Goal: Task Accomplishment & Management: Manage account settings

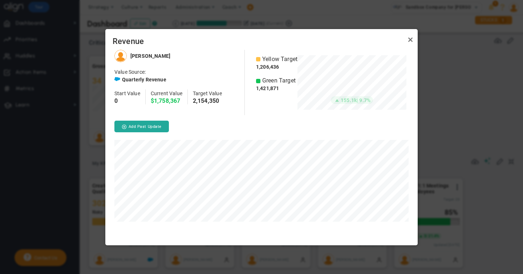
scroll to position [195, 312]
click at [410, 39] on link "Close" at bounding box center [410, 40] width 9 height 9
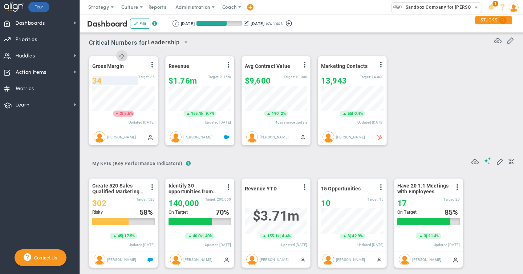
click at [101, 79] on span "34" at bounding box center [96, 80] width 9 height 9
type input "36"
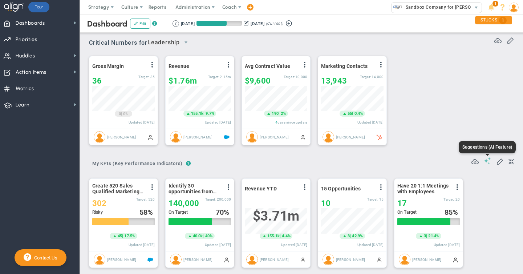
click at [487, 162] on span at bounding box center [487, 160] width 7 height 7
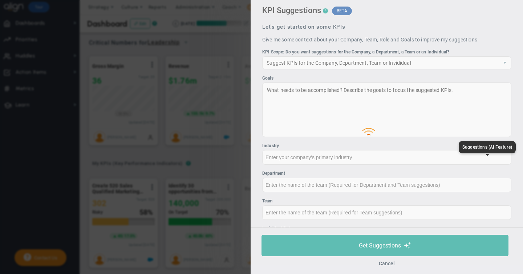
type input "None"
type input "0"
type input "$0"
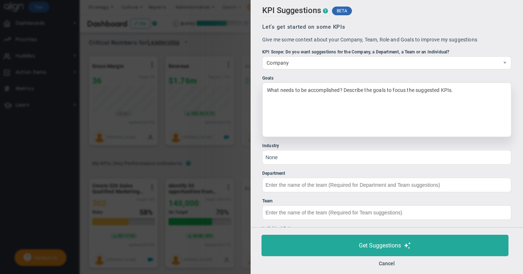
click at [280, 92] on div "What needs to be accomplished? Describe the goals to focus the suggested KPIs." at bounding box center [386, 109] width 249 height 54
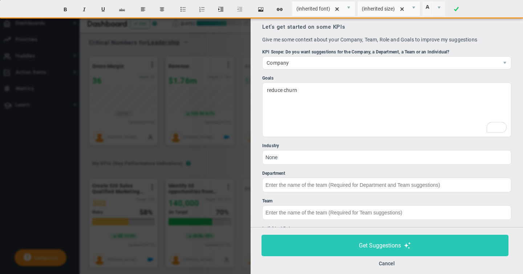
click at [384, 245] on span "Get Suggestions" at bounding box center [380, 245] width 42 height 7
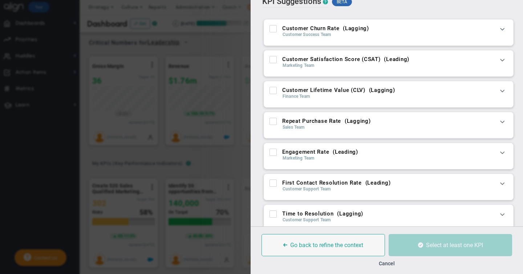
scroll to position [11, 0]
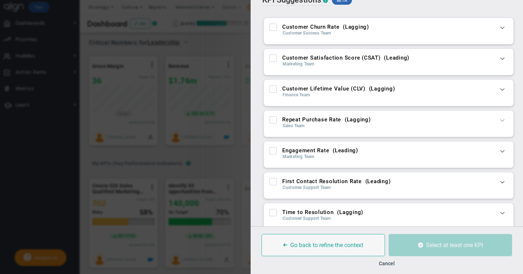
click at [501, 119] on span at bounding box center [501, 119] width 7 height 7
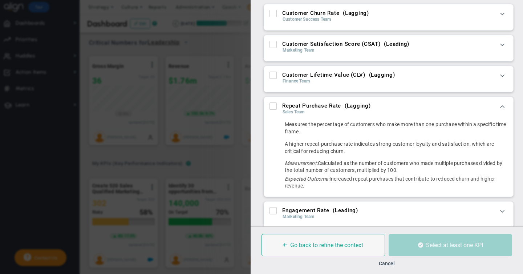
scroll to position [26, 0]
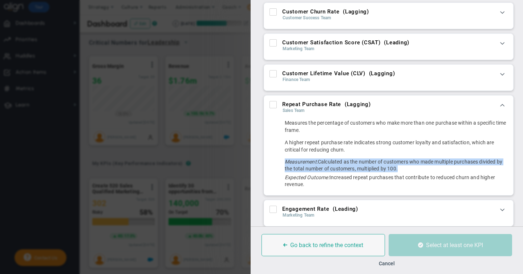
drag, startPoint x: 285, startPoint y: 162, endPoint x: 399, endPoint y: 170, distance: 114.6
click at [399, 170] on div "Measurement: Calculated as the number of customers who made multiple purchases …" at bounding box center [396, 165] width 223 height 14
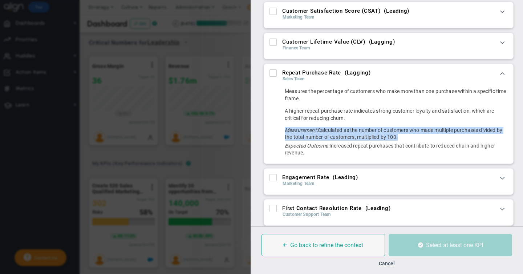
scroll to position [63, 0]
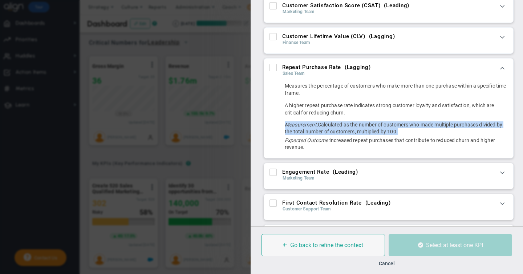
click at [274, 39] on input "Customer Lifetime Value (CLV) ( Lagging )" at bounding box center [273, 37] width 5 height 7
checkbox input "true"
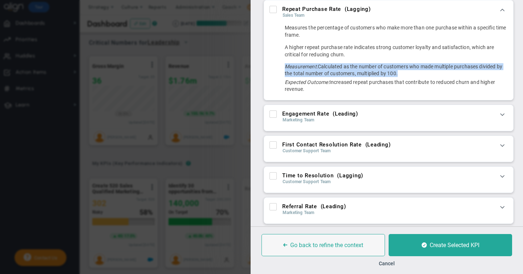
scroll to position [150, 0]
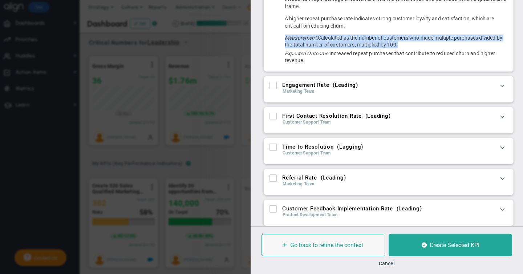
click at [274, 117] on input "First Contact Resolution Rate ( Leading )" at bounding box center [273, 117] width 5 height 7
checkbox input "true"
click at [272, 150] on input "Time to Resolution ( Lagging )" at bounding box center [273, 148] width 5 height 7
checkbox input "true"
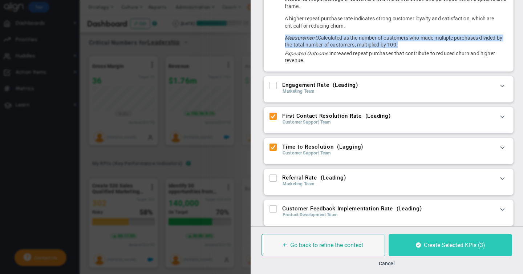
click at [435, 247] on span "Create Selected KPIs (3)" at bounding box center [454, 244] width 61 height 7
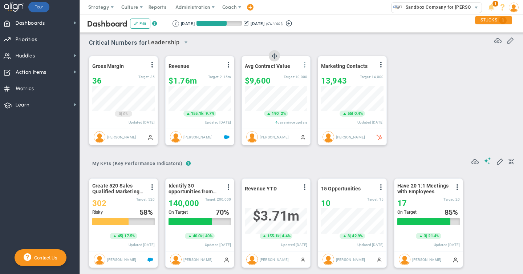
click at [304, 66] on span at bounding box center [305, 65] width 6 height 6
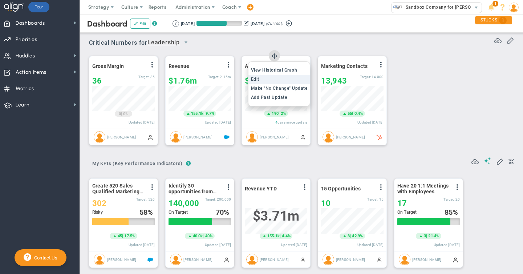
click at [259, 80] on span "Edit" at bounding box center [255, 79] width 8 height 5
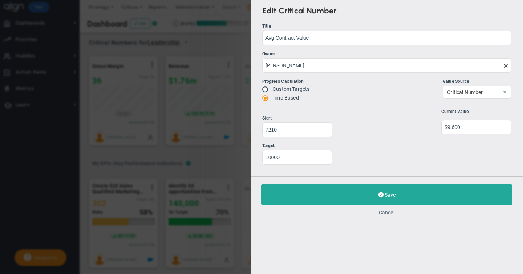
click at [387, 211] on button "Cancel" at bounding box center [387, 212] width 16 height 6
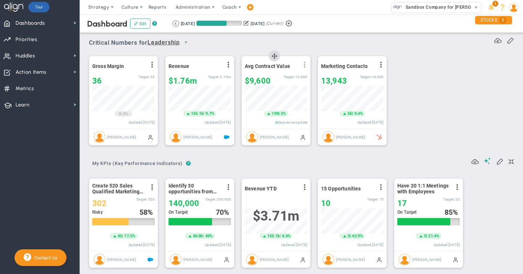
click at [303, 63] on span at bounding box center [305, 65] width 6 height 6
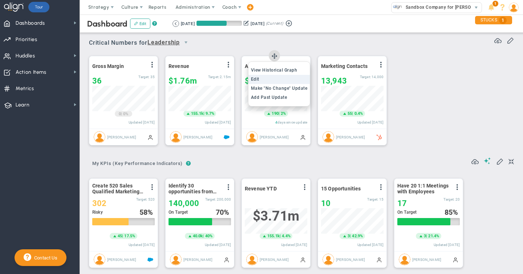
click at [256, 80] on span "Edit" at bounding box center [255, 79] width 8 height 5
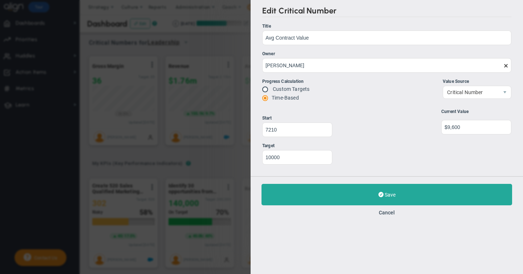
click at [266, 88] on input "radio" at bounding box center [267, 90] width 7 height 6
radio input "true"
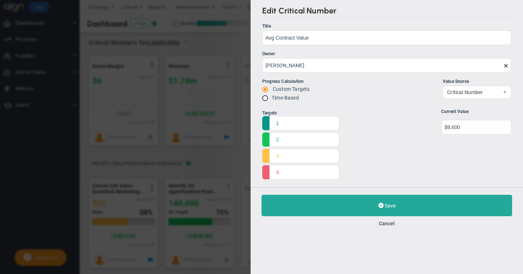
click at [266, 97] on input "radio" at bounding box center [267, 98] width 7 height 6
radio input "true"
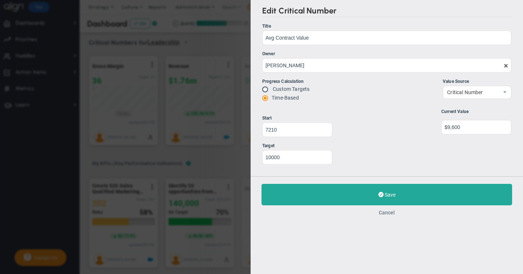
click at [388, 212] on button "Cancel" at bounding box center [387, 212] width 16 height 6
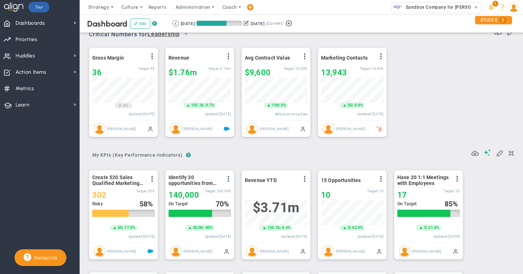
scroll to position [7, 0]
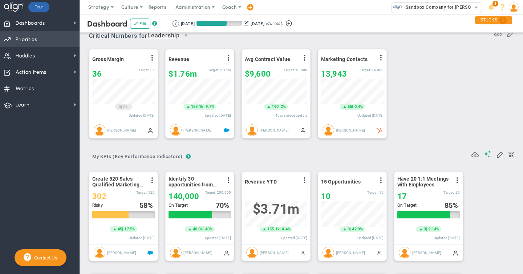
click at [24, 41] on span "Priorities" at bounding box center [27, 39] width 22 height 15
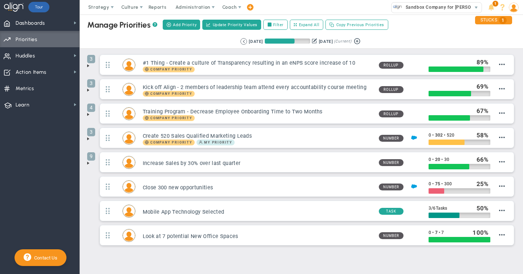
click at [89, 66] on span at bounding box center [88, 66] width 6 height 6
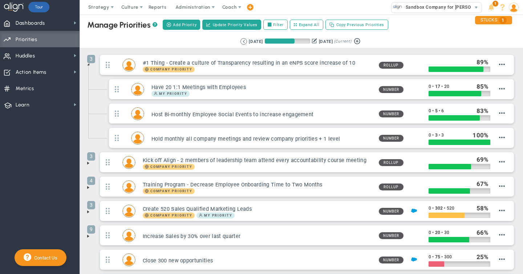
click at [88, 162] on span at bounding box center [88, 163] width 6 height 6
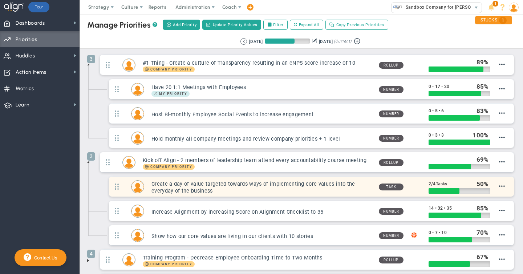
click at [339, 185] on h3 "Create a day of value targeted towards ways of implementing core values into th…" at bounding box center [261, 187] width 221 height 14
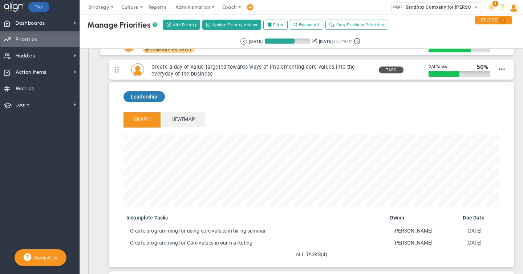
scroll to position [117, 0]
click at [307, 256] on span "ALL TASKS" at bounding box center [307, 255] width 25 height 6
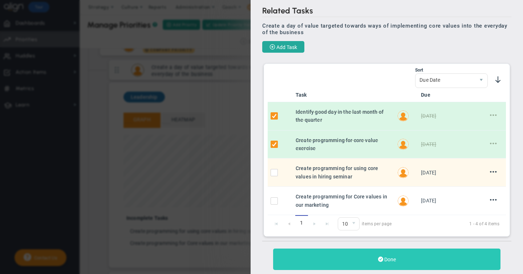
click at [389, 260] on span "Done" at bounding box center [390, 259] width 12 height 6
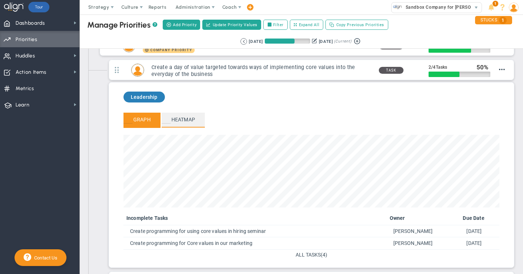
click at [182, 120] on span "Heatmap" at bounding box center [183, 120] width 43 height 14
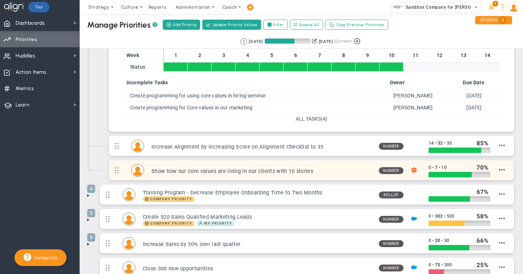
scroll to position [206, 0]
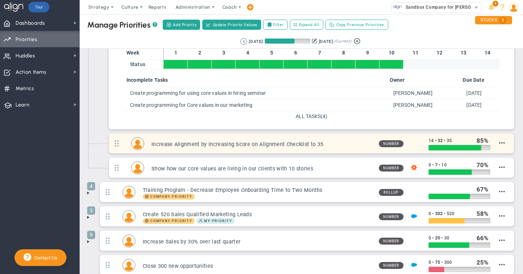
click at [268, 145] on h3 "Increase Alignment by increasing Score on Alignment Checklist to 35" at bounding box center [261, 144] width 221 height 7
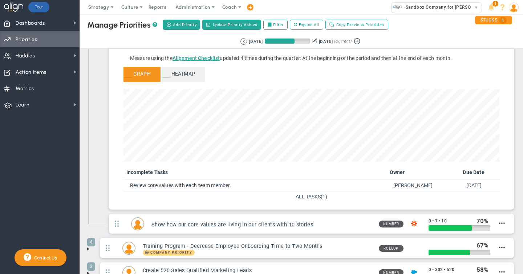
scroll to position [173, 0]
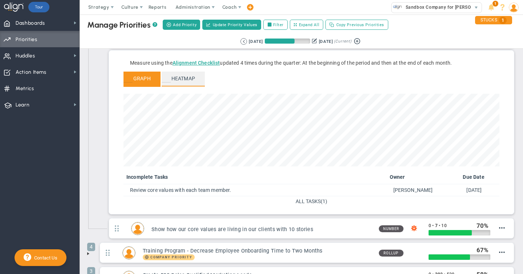
click at [176, 77] on span "Heatmap" at bounding box center [183, 79] width 43 height 14
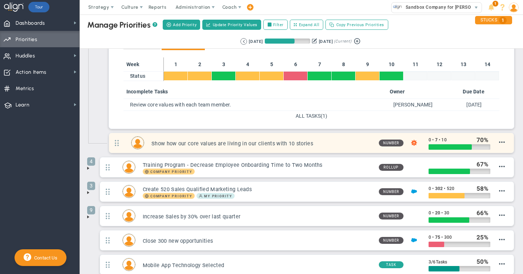
scroll to position [206, 0]
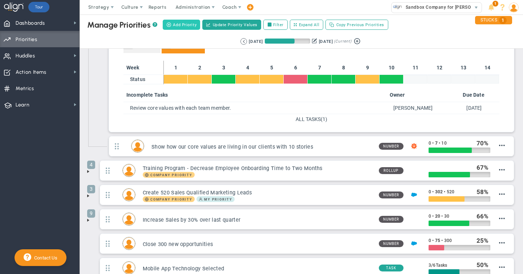
click at [182, 24] on span "Add Priority" at bounding box center [185, 25] width 24 height 6
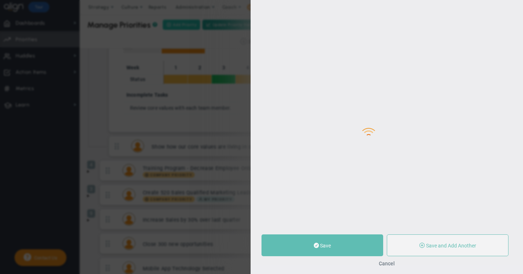
type input "0"
radio input "true"
type input "[PERSON_NAME]"
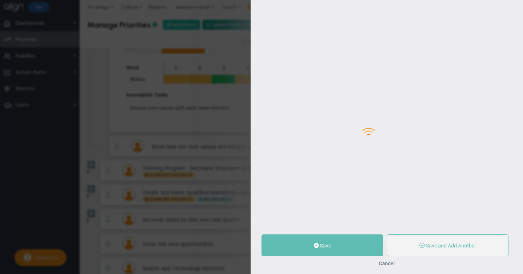
type input "0"
radio input "true"
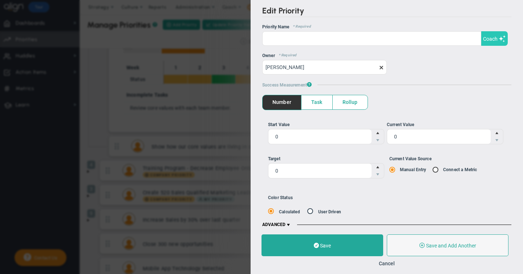
click at [493, 37] on span "Coach" at bounding box center [490, 39] width 15 height 6
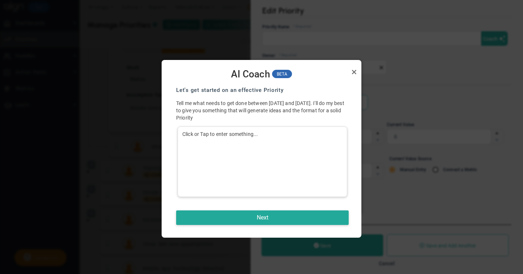
click at [191, 134] on div "Click or Tap to enter something..." at bounding box center [263, 161] width 170 height 70
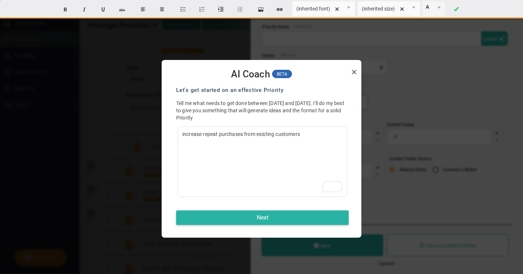
click at [257, 217] on button "Next" at bounding box center [262, 217] width 172 height 15
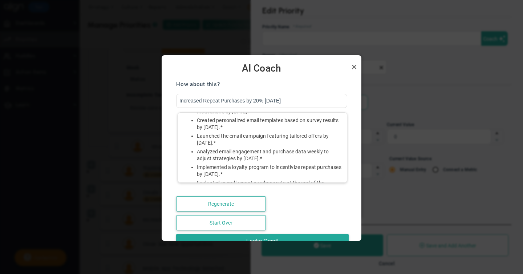
scroll to position [55, 0]
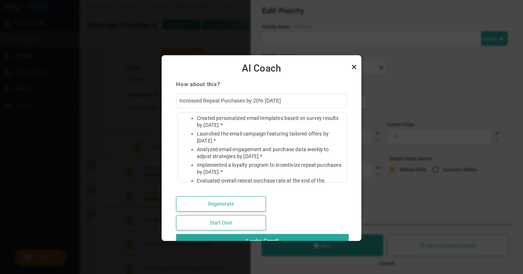
click at [354, 65] on link "Close" at bounding box center [354, 66] width 9 height 9
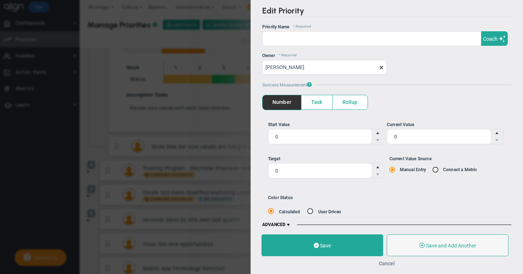
click at [388, 264] on button "Cancel" at bounding box center [387, 263] width 16 height 6
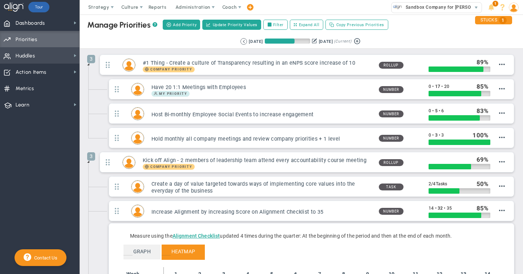
click at [25, 57] on span "Huddles" at bounding box center [26, 55] width 20 height 15
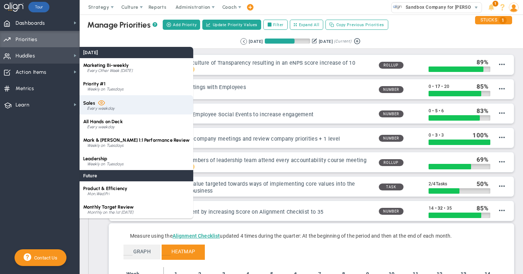
click at [105, 108] on div "Every weekday" at bounding box center [138, 108] width 102 height 4
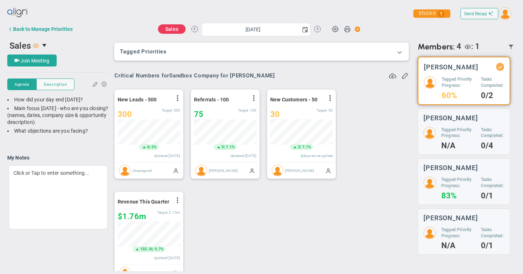
scroll to position [25, 62]
click at [397, 53] on span at bounding box center [399, 51] width 7 height 7
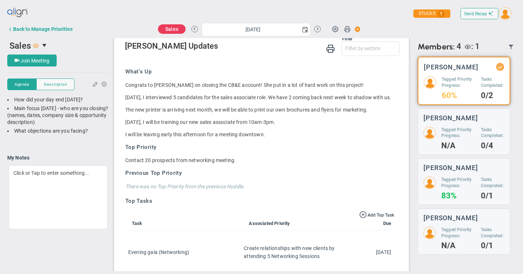
scroll to position [588, 0]
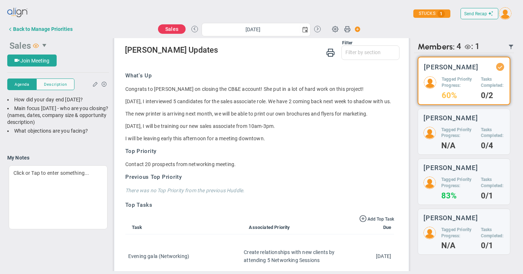
click at [23, 45] on span "Sales" at bounding box center [19, 46] width 21 height 10
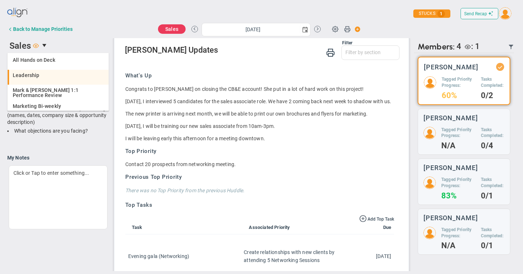
click at [32, 73] on span "Leadership" at bounding box center [26, 75] width 27 height 5
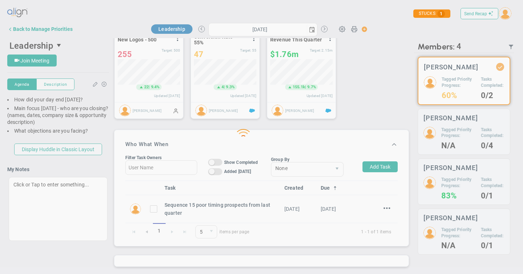
scroll to position [370, 0]
type input "[DATE]"
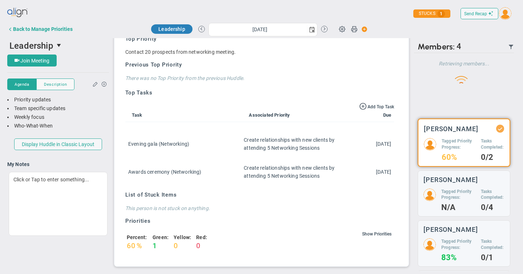
scroll to position [0, 0]
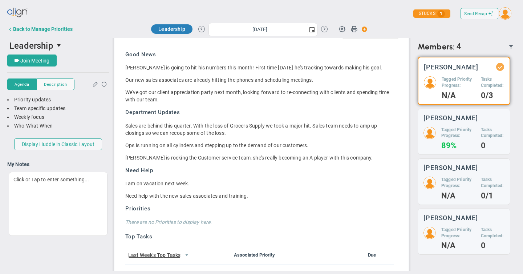
scroll to position [614, 0]
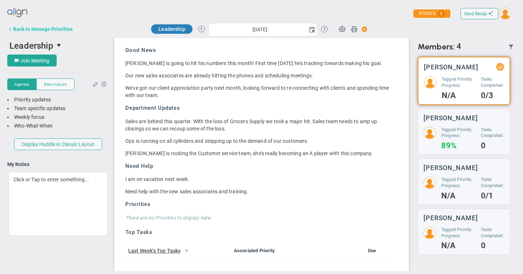
click at [29, 28] on div "Back to Manage Priorities" at bounding box center [43, 29] width 60 height 6
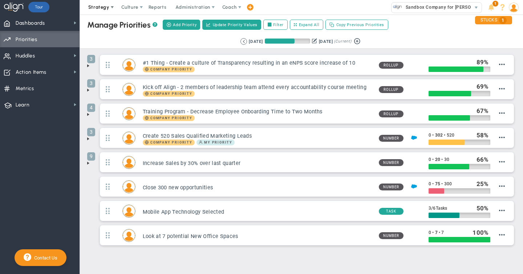
click at [108, 7] on span "Strategy" at bounding box center [98, 6] width 21 height 5
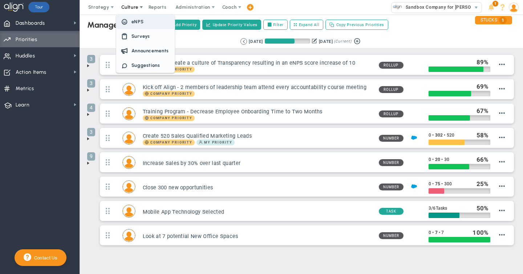
click at [136, 20] on span "eNPS" at bounding box center [137, 21] width 12 height 5
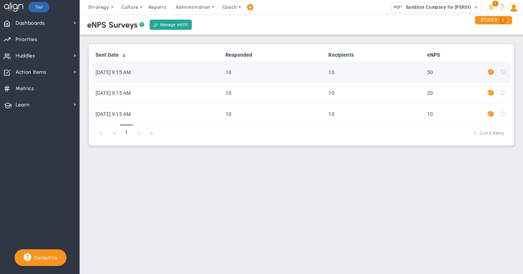
click at [490, 70] on span at bounding box center [491, 72] width 6 height 8
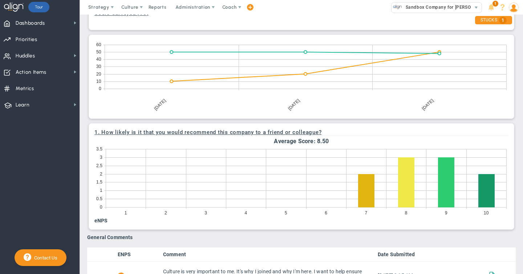
scroll to position [279, 0]
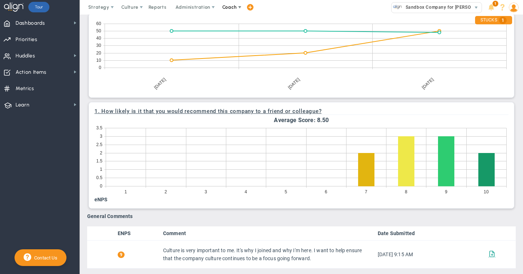
click at [233, 8] on span "Coach" at bounding box center [229, 6] width 15 height 5
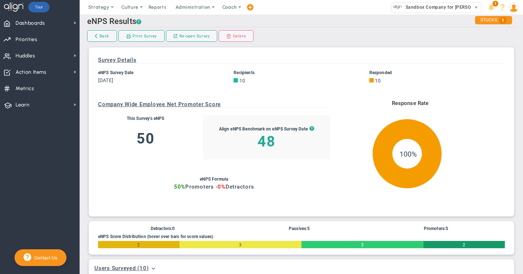
scroll to position [0, 0]
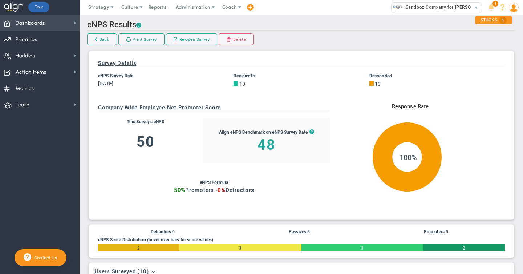
click at [44, 23] on span "Dashboards" at bounding box center [30, 23] width 29 height 15
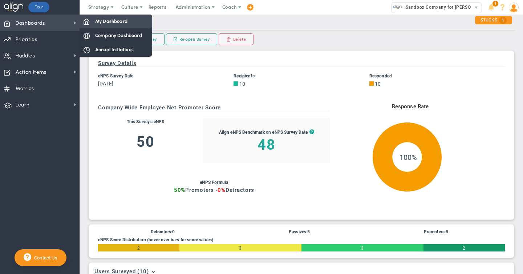
click at [99, 24] on span "My Dashboard" at bounding box center [111, 21] width 32 height 7
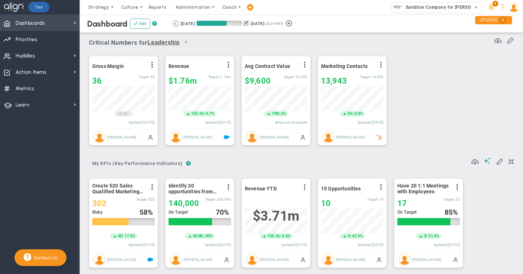
scroll to position [25, 62]
click at [413, 7] on span "Sandbox Company for [PERSON_NAME]" at bounding box center [446, 7] width 89 height 9
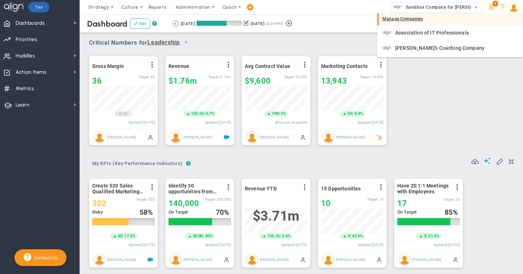
click at [390, 20] on div "Manage Companies" at bounding box center [449, 19] width 145 height 12
